Goal: Task Accomplishment & Management: Manage account settings

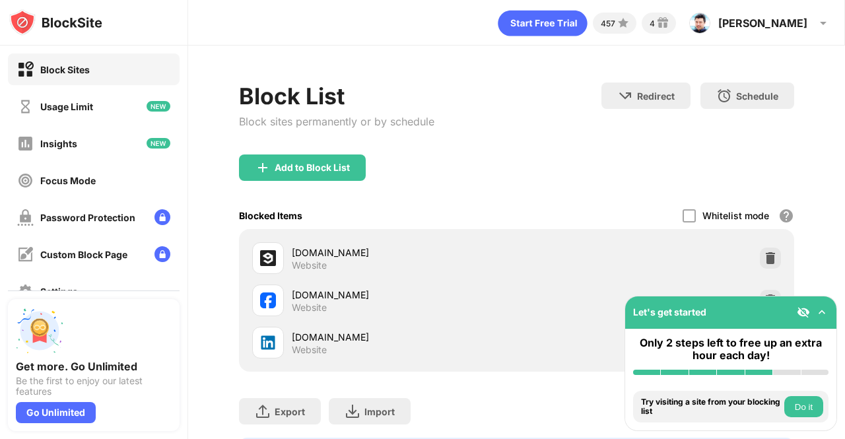
click at [146, 230] on div "Block Sites Usage Limit Insights Focus Mode Password Protection Custom Block Pa…" at bounding box center [93, 168] width 187 height 245
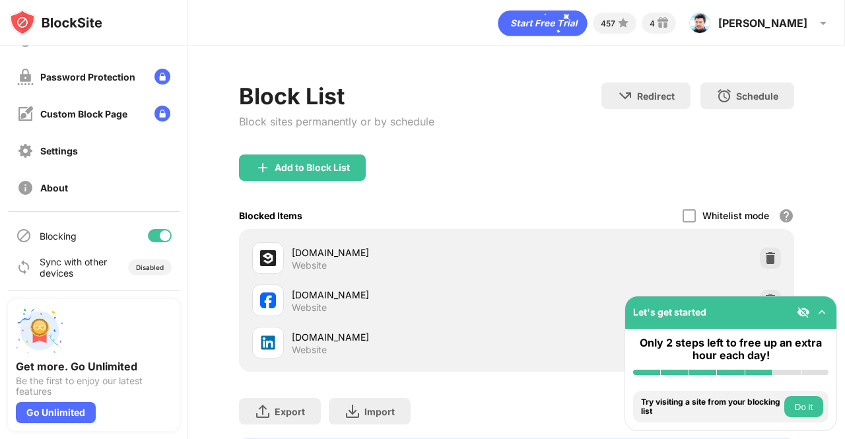
click at [148, 232] on div at bounding box center [160, 235] width 24 height 13
